Goal: Share content: Share content

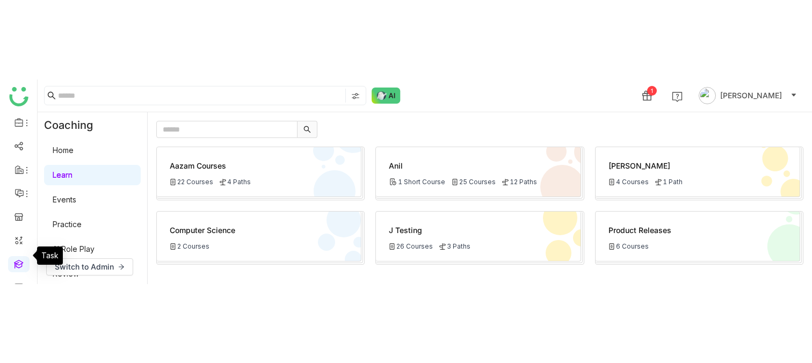
scroll to position [50, 0]
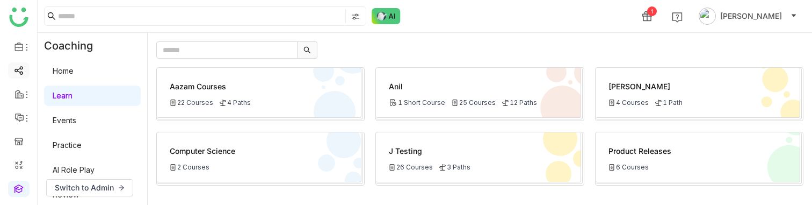
click at [18, 73] on link at bounding box center [19, 69] width 10 height 9
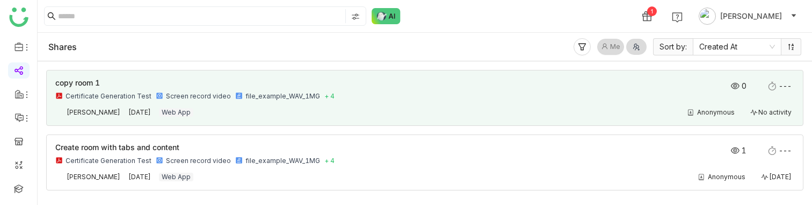
click at [332, 93] on div "Certificate Generation Test Screen record video file_example_WAV_1MG + 4" at bounding box center [350, 96] width 591 height 9
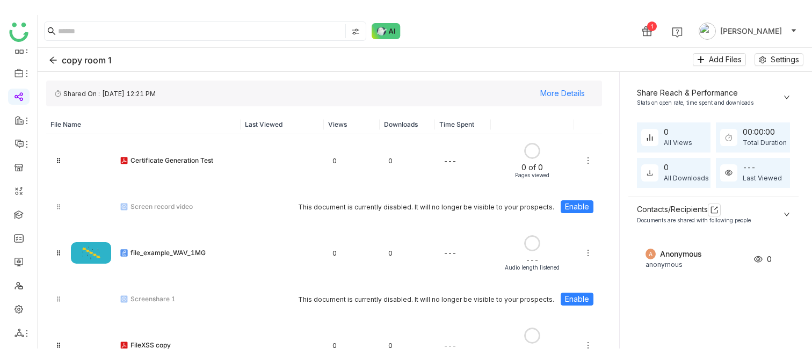
scroll to position [10, 0]
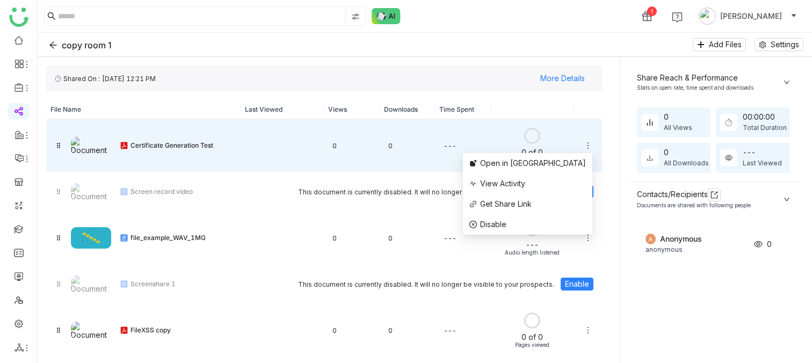
click at [592, 142] on icon at bounding box center [588, 145] width 9 height 9
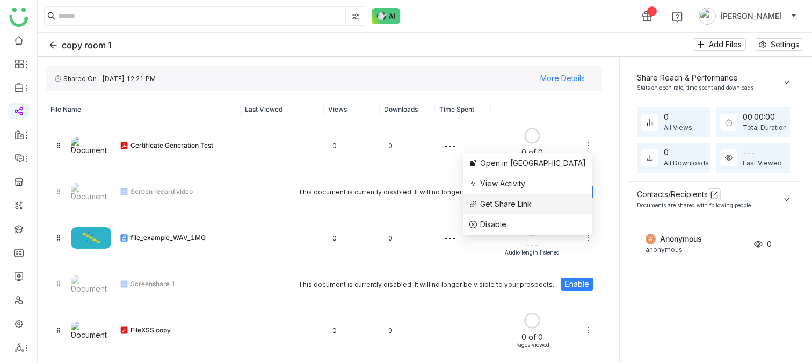
click at [532, 204] on span "Get Share Link" at bounding box center [506, 203] width 52 height 9
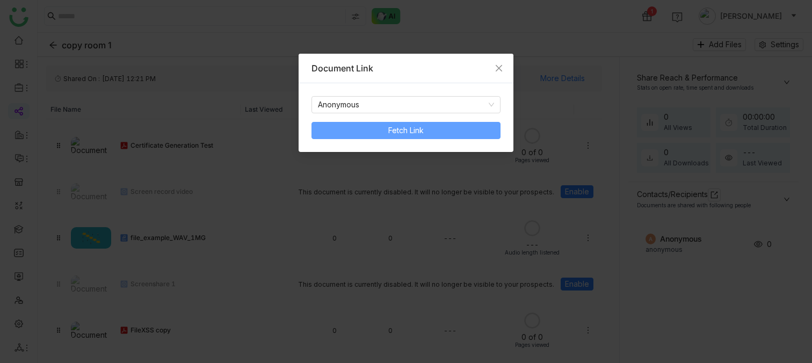
click at [409, 129] on span "Fetch Link" at bounding box center [405, 131] width 35 height 12
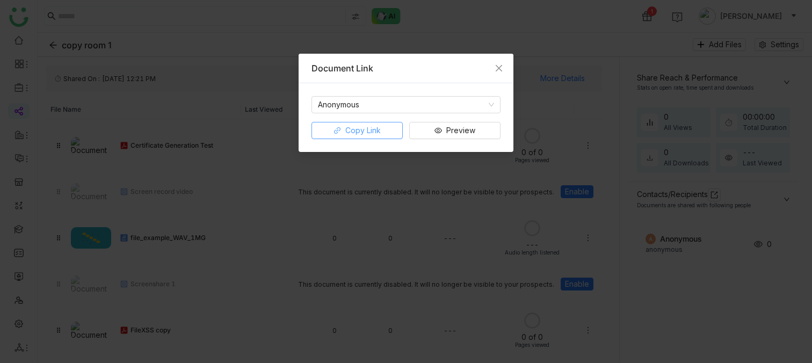
click at [357, 127] on span "Copy Link" at bounding box center [362, 131] width 35 height 12
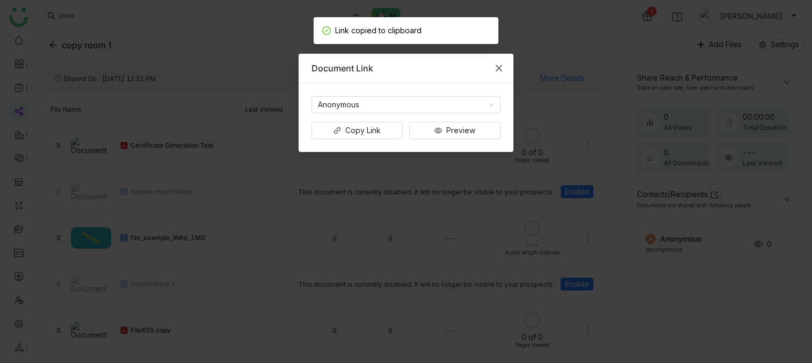
click at [498, 68] on icon "Close" at bounding box center [499, 68] width 6 height 6
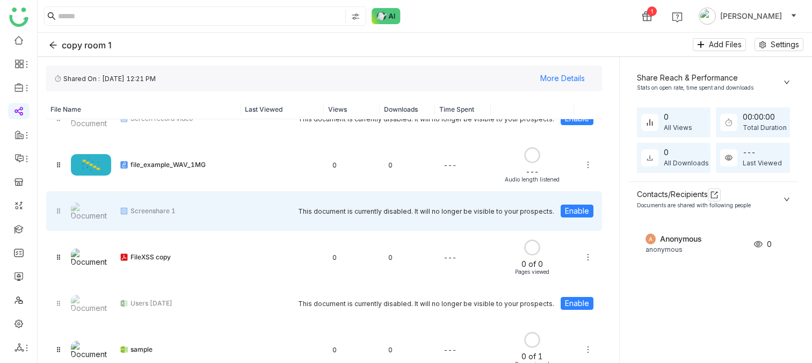
scroll to position [86, 0]
